Goal: Information Seeking & Learning: Learn about a topic

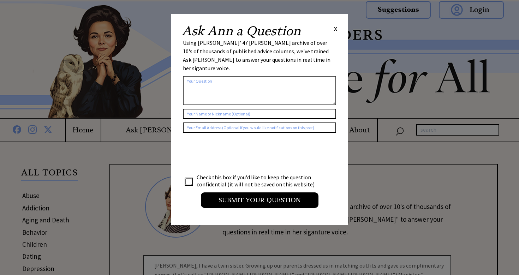
click at [335, 27] on span "X" at bounding box center [335, 28] width 3 height 7
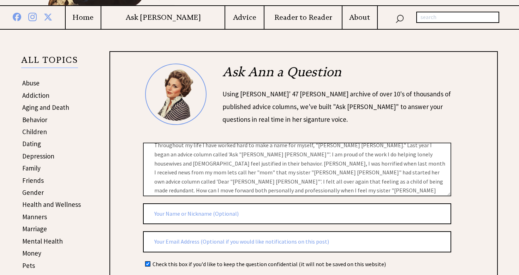
scroll to position [61, 0]
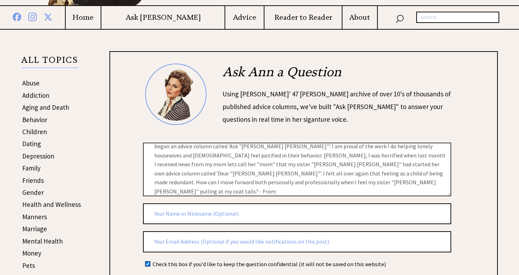
drag, startPoint x: 153, startPoint y: 153, endPoint x: 385, endPoint y: 200, distance: 236.5
click at [386, 201] on form "2358 ai_question al_user_question on claude Check this box if you'd like to kee…" at bounding box center [314, 200] width 343 height 272
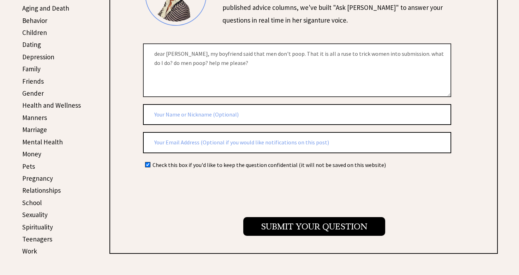
scroll to position [220, 0]
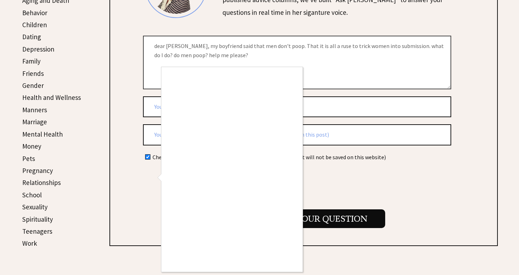
click at [365, 48] on div at bounding box center [259, 137] width 519 height 275
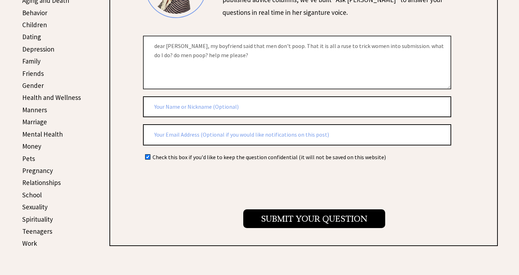
click at [390, 47] on textarea "dear Ann, my boyfriend said that men don't poop. That it is all a ruse to trick…" at bounding box center [297, 62] width 308 height 53
type textarea "dear Ann, my boyfriend said that men don't poop. That it is all a ruse to trick…"
click at [285, 201] on div at bounding box center [314, 186] width 343 height 48
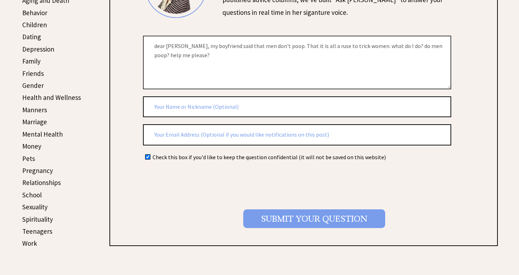
click at [285, 209] on input "Submit your Question" at bounding box center [314, 218] width 142 height 19
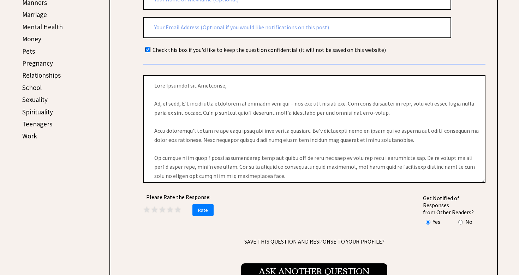
scroll to position [332, 0]
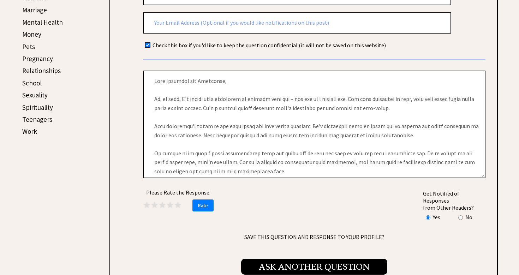
click at [290, 259] on span "Ask Another Question" at bounding box center [314, 267] width 146 height 16
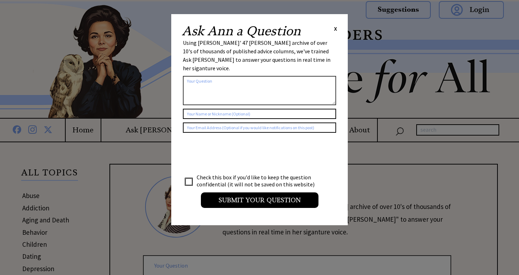
click at [333, 28] on div "Ask Ann a Question X" at bounding box center [259, 31] width 155 height 13
click at [335, 27] on span "X" at bounding box center [335, 28] width 3 height 7
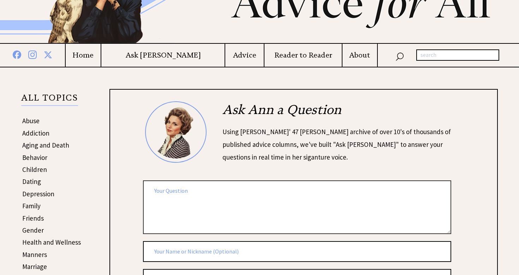
scroll to position [227, 0]
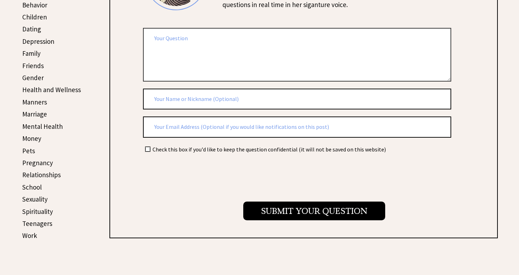
click at [147, 147] on input "checkbox" at bounding box center [148, 149] width 5 height 5
checkbox input "true"
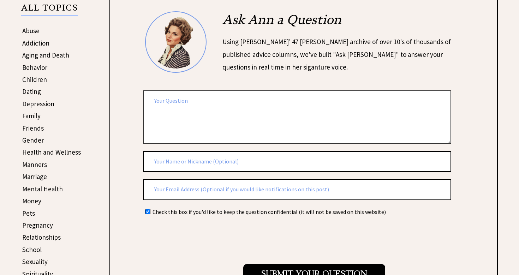
scroll to position [166, 0]
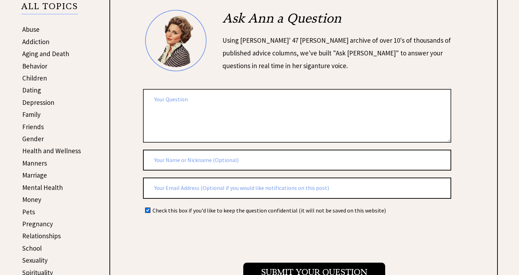
click at [181, 120] on textarea at bounding box center [297, 115] width 308 height 53
click at [271, 115] on textarea at bounding box center [297, 115] width 308 height 53
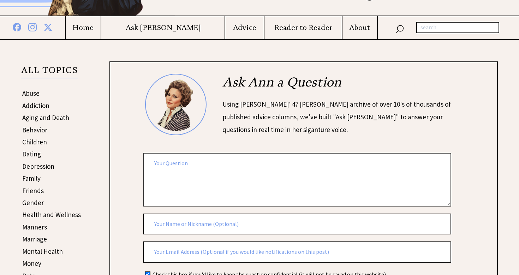
scroll to position [98, 0]
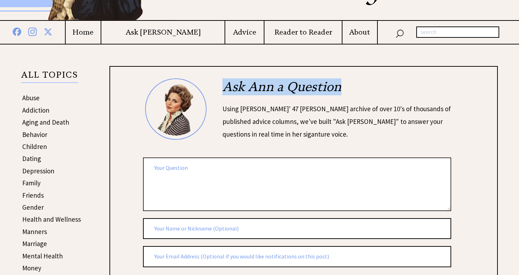
drag, startPoint x: 221, startPoint y: 87, endPoint x: 346, endPoint y: 86, distance: 125.4
click at [346, 87] on div "Ask Ann a Question Using Ann Landers' 47 vear archive of over 10's of thousands…" at bounding box center [330, 109] width 244 height 62
drag, startPoint x: 249, startPoint y: 90, endPoint x: 348, endPoint y: 86, distance: 98.6
click at [348, 86] on h2 "Ask Ann a Question" at bounding box center [338, 90] width 230 height 24
drag, startPoint x: 220, startPoint y: 85, endPoint x: 342, endPoint y: 87, distance: 121.5
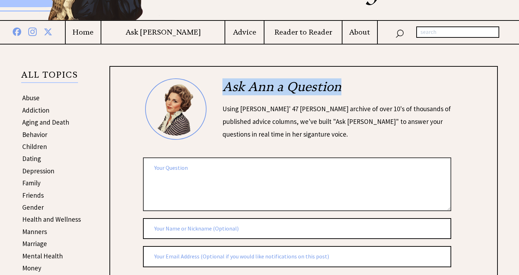
click at [342, 87] on div "Ask Ann a Question Using Ann Landers' 47 vear archive of over 10's of thousands…" at bounding box center [330, 109] width 244 height 62
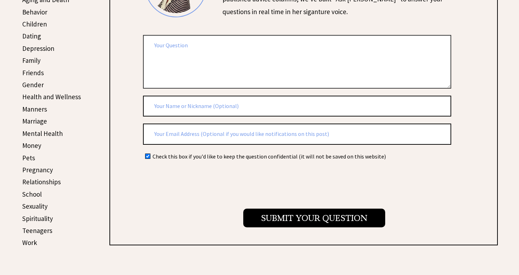
scroll to position [219, 0]
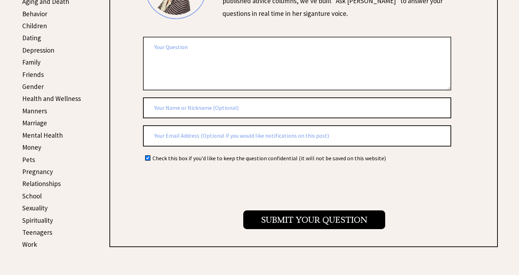
click at [32, 120] on link "Marriage" at bounding box center [34, 123] width 25 height 8
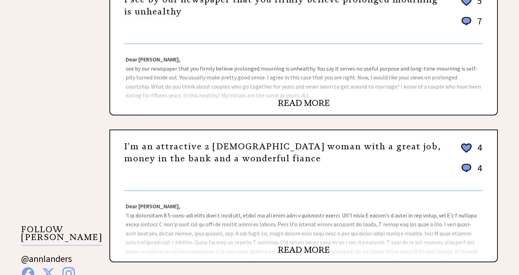
scroll to position [507, 0]
click at [298, 246] on link "READ MORE" at bounding box center [304, 250] width 52 height 11
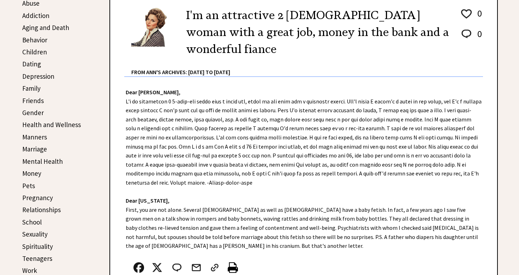
scroll to position [194, 0]
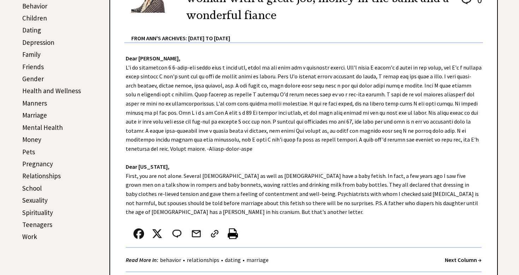
scroll to position [224, 0]
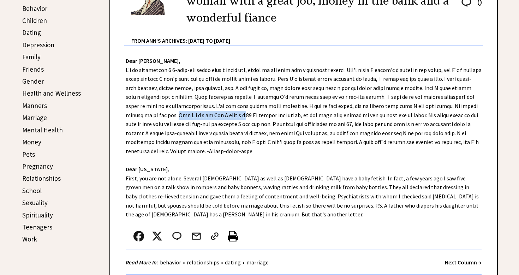
drag, startPoint x: 147, startPoint y: 103, endPoint x: 210, endPoint y: 106, distance: 63.3
click at [210, 106] on div "Dear Ann Landers, Dear Ohio, First, you are not alone. Several males as well as…" at bounding box center [303, 164] width 387 height 236
copy div "The R f s i of Ann L anie a s"
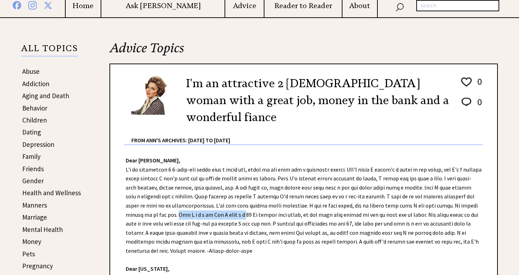
scroll to position [125, 0]
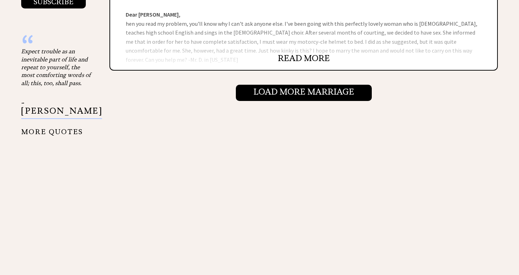
scroll to position [746, 0]
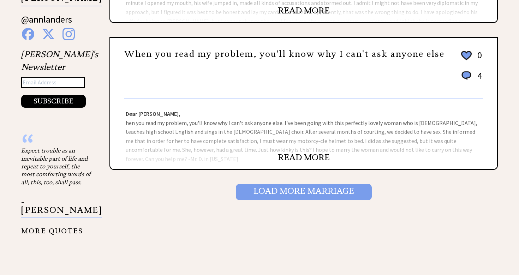
click at [266, 196] on input "Load More Marriage" at bounding box center [304, 192] width 136 height 16
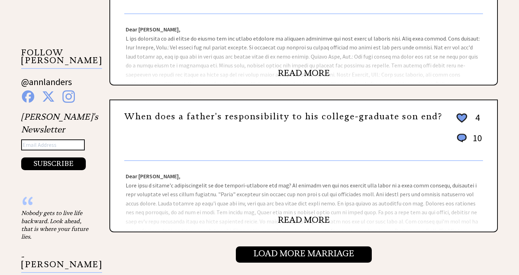
scroll to position [728, 0]
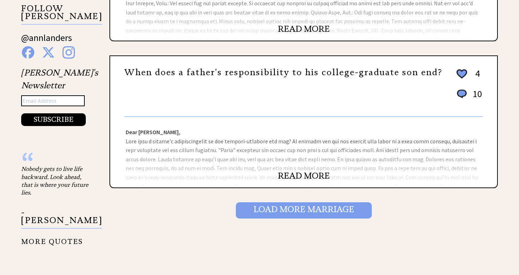
click at [265, 212] on input "Load More Marriage" at bounding box center [304, 210] width 136 height 16
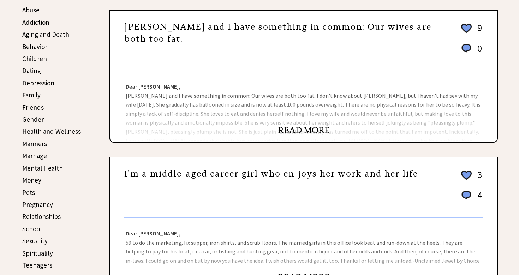
scroll to position [190, 0]
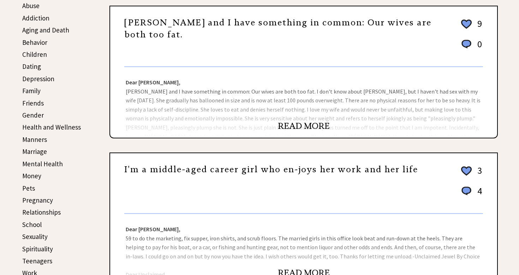
click at [51, 208] on link "Relationships" at bounding box center [41, 212] width 38 height 8
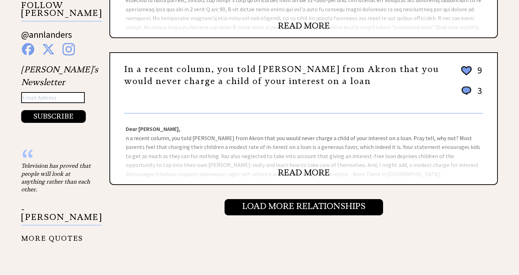
scroll to position [775, 0]
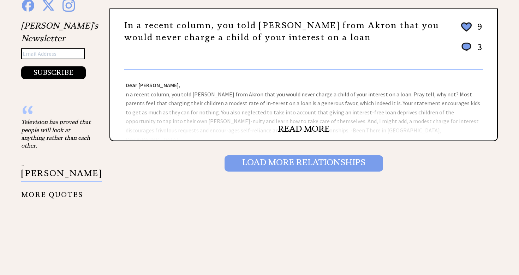
click at [240, 165] on input "Load More Relationships" at bounding box center [304, 163] width 159 height 16
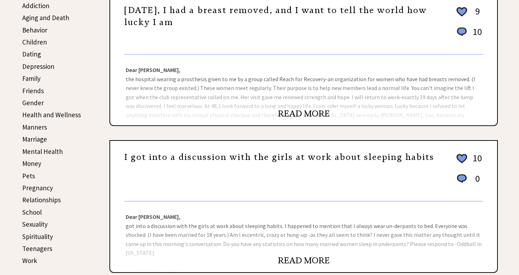
scroll to position [203, 0]
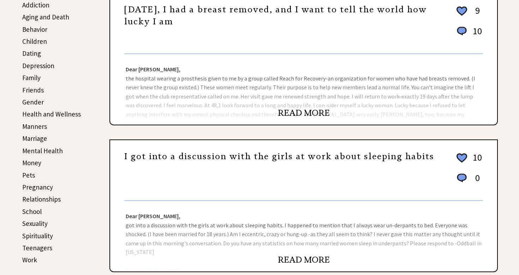
click at [37, 219] on link "Sexuality" at bounding box center [34, 223] width 25 height 8
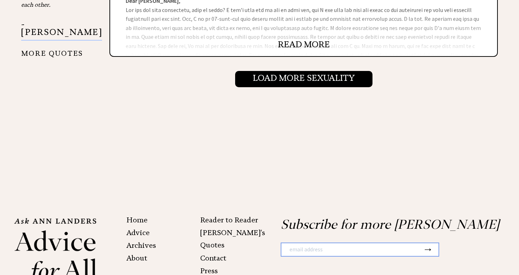
scroll to position [871, 0]
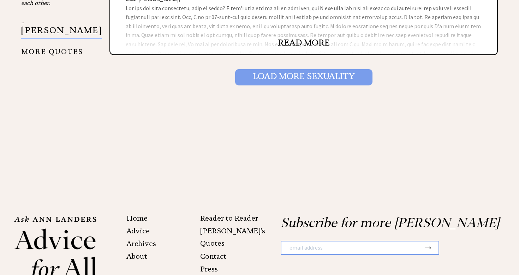
click at [277, 83] on input "Load More Sexuality" at bounding box center [303, 77] width 137 height 16
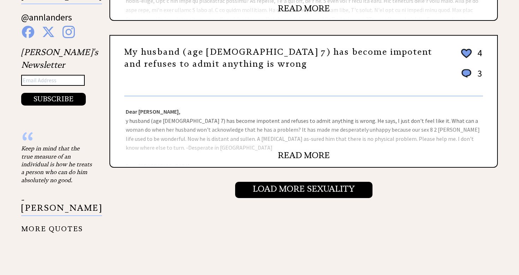
scroll to position [759, 0]
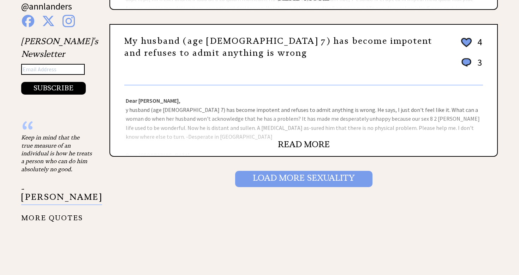
click at [251, 177] on input "Load More Sexuality" at bounding box center [303, 179] width 137 height 16
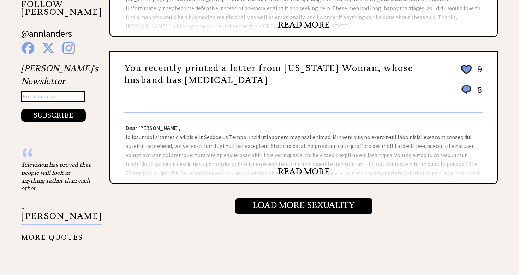
scroll to position [727, 0]
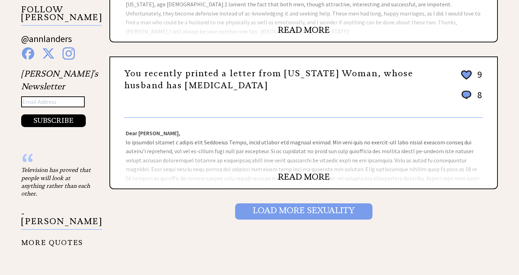
click at [247, 215] on input "Load More Sexuality" at bounding box center [303, 211] width 137 height 16
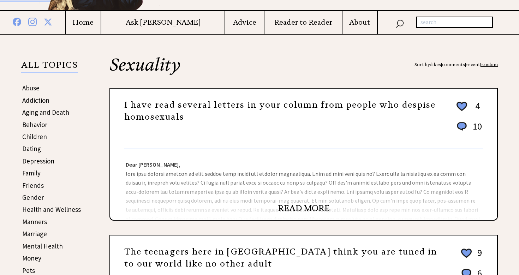
scroll to position [103, 0]
